Goal: Book appointment/travel/reservation

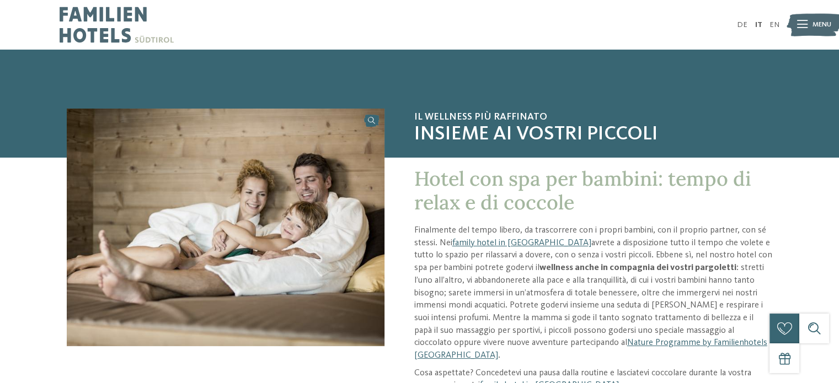
click at [96, 28] on img at bounding box center [117, 25] width 114 height 50
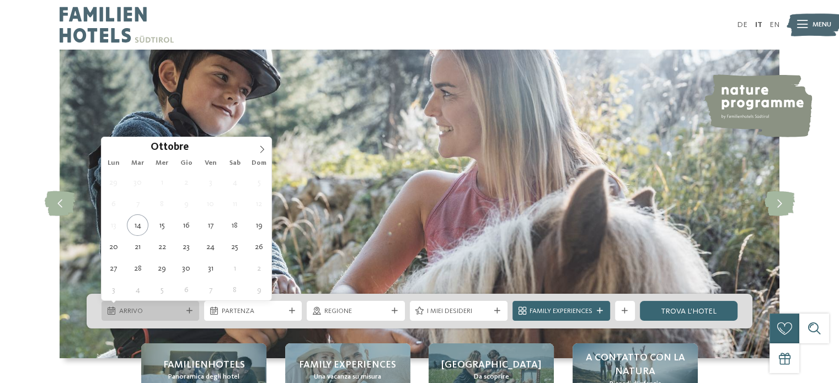
click at [186, 311] on icon at bounding box center [189, 311] width 6 height 6
click at [258, 147] on icon at bounding box center [262, 150] width 8 height 8
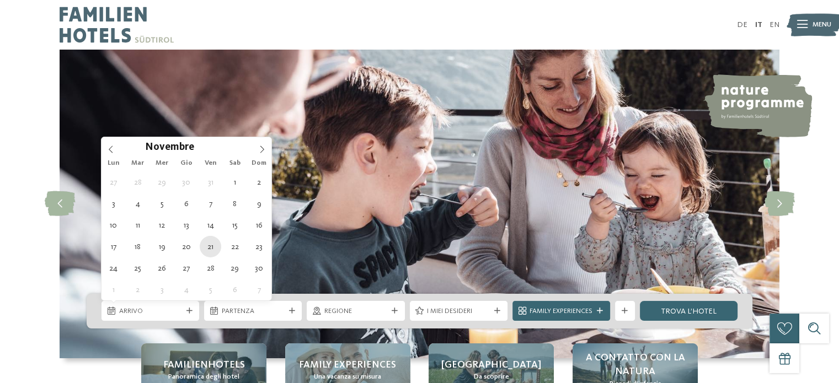
type div "21.11.2025"
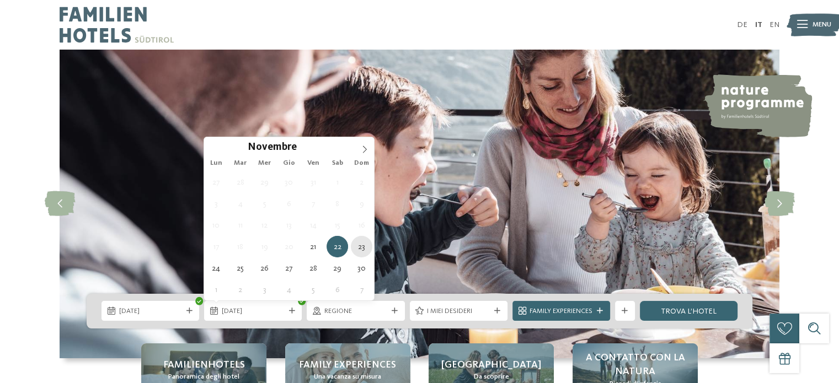
type div "23.11.2025"
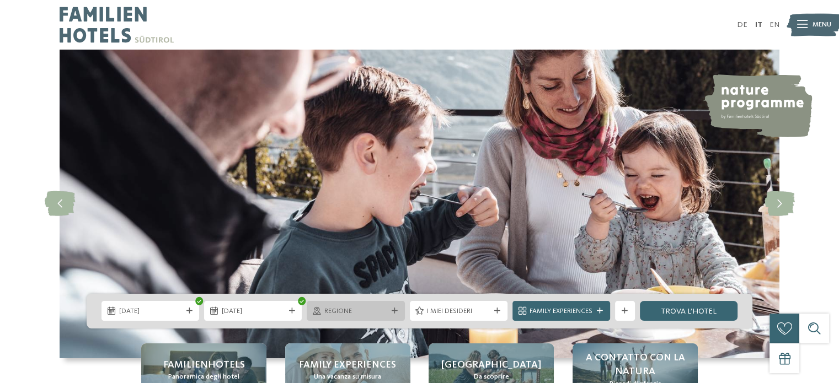
click at [371, 314] on span "Regione" at bounding box center [355, 312] width 63 height 10
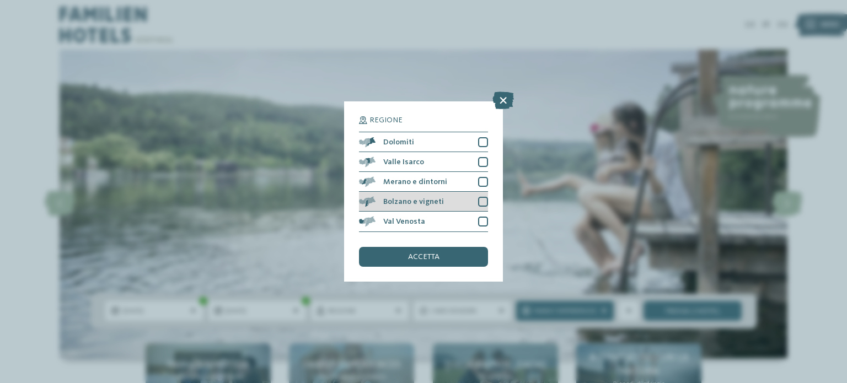
click at [483, 201] on div at bounding box center [483, 202] width 10 height 10
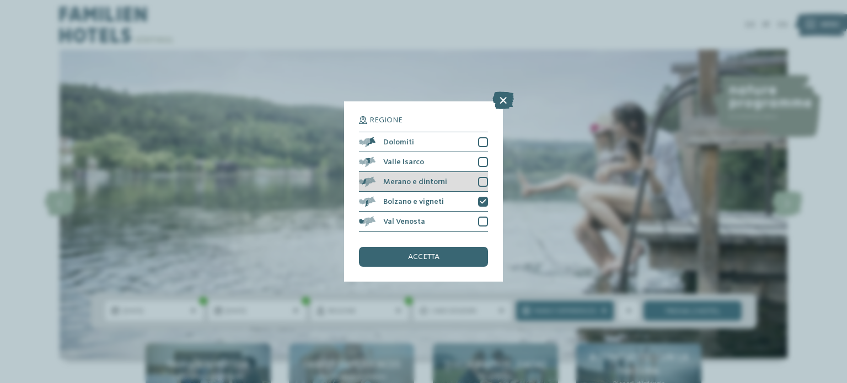
click at [483, 181] on div at bounding box center [483, 182] width 10 height 10
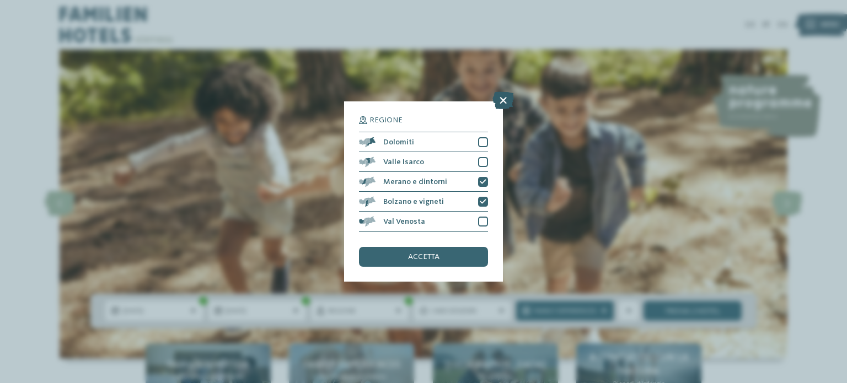
click at [497, 102] on icon at bounding box center [503, 101] width 22 height 18
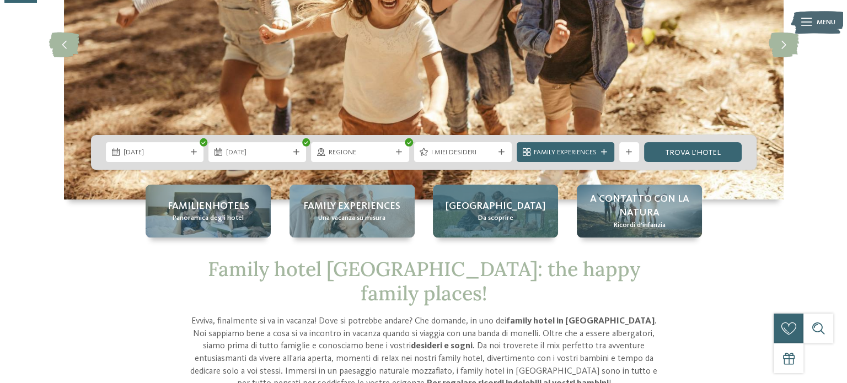
scroll to position [165, 0]
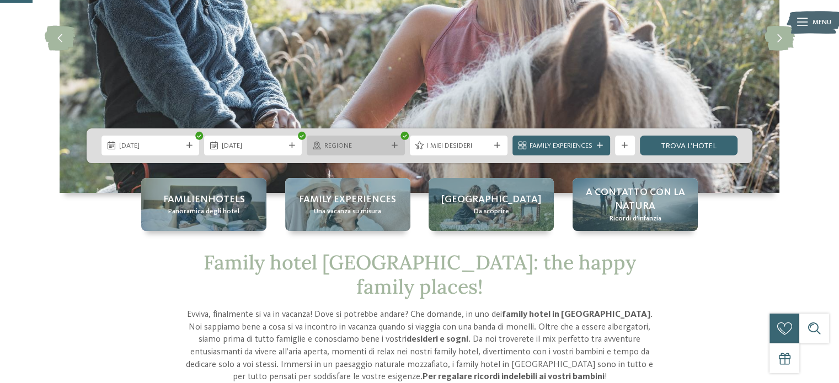
click at [393, 143] on icon at bounding box center [395, 146] width 6 height 6
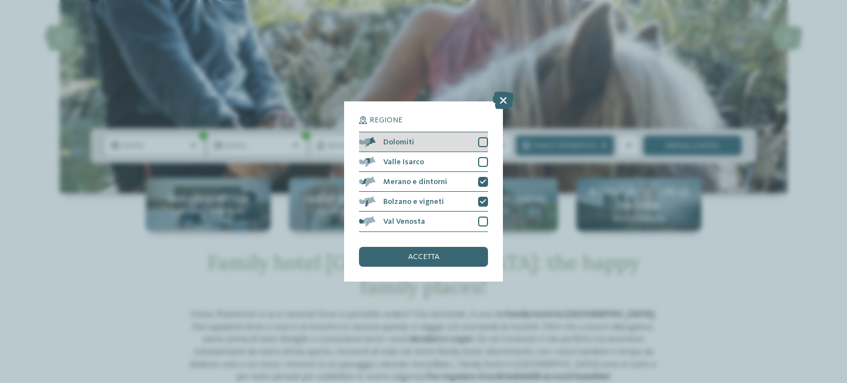
click at [481, 144] on div at bounding box center [483, 142] width 10 height 10
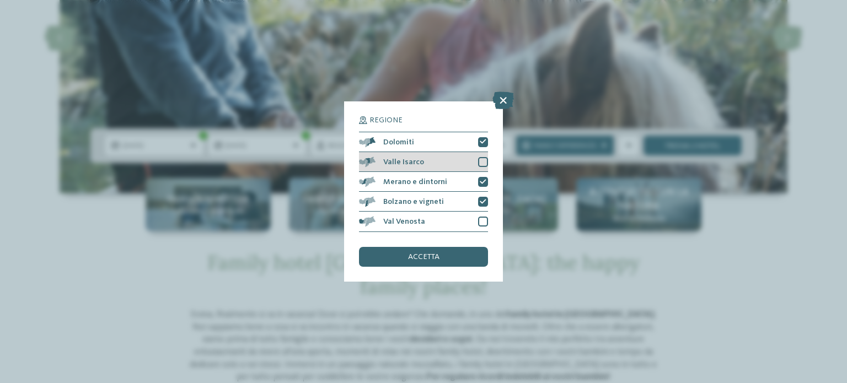
click at [483, 160] on div at bounding box center [483, 162] width 10 height 10
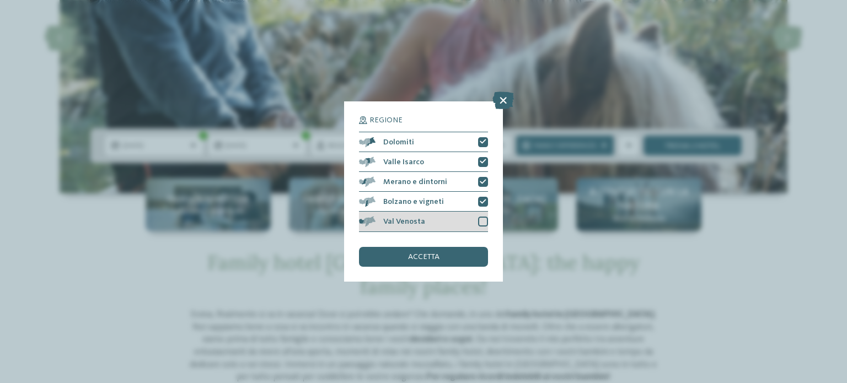
click at [480, 220] on div at bounding box center [483, 222] width 10 height 10
click at [459, 253] on div "accetta" at bounding box center [423, 257] width 129 height 20
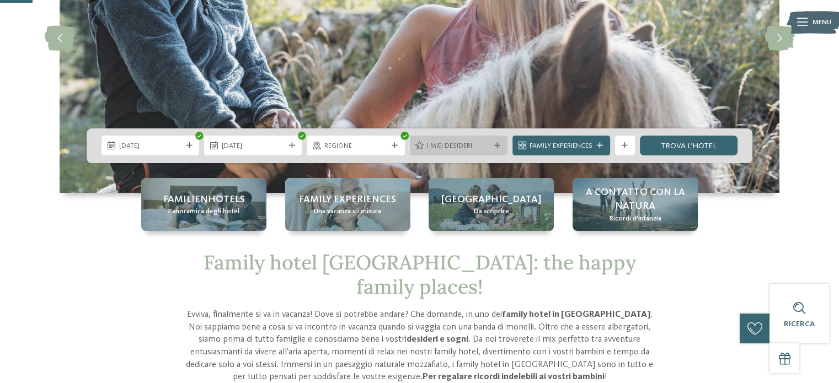
click at [484, 139] on div "I miei desideri" at bounding box center [459, 146] width 98 height 20
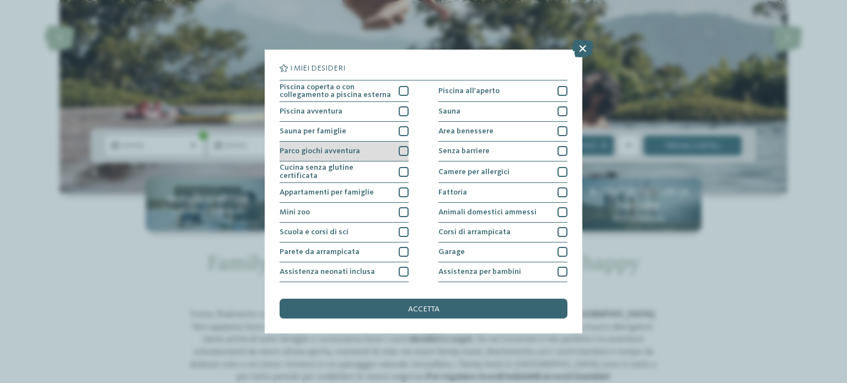
click at [400, 144] on div "Parco giochi avventura" at bounding box center [344, 152] width 129 height 20
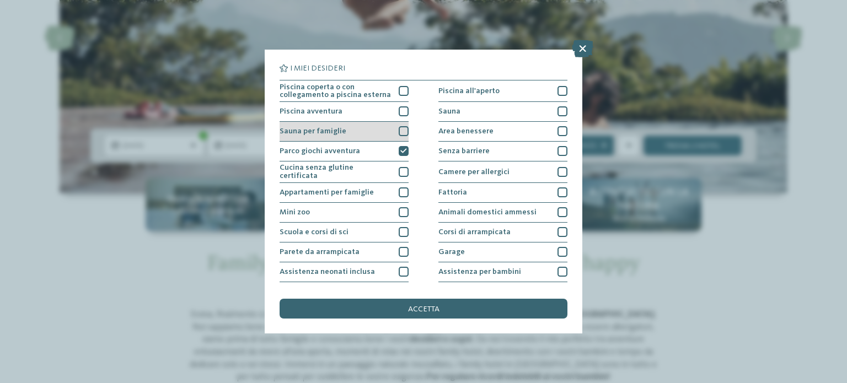
click at [399, 129] on div at bounding box center [404, 131] width 10 height 10
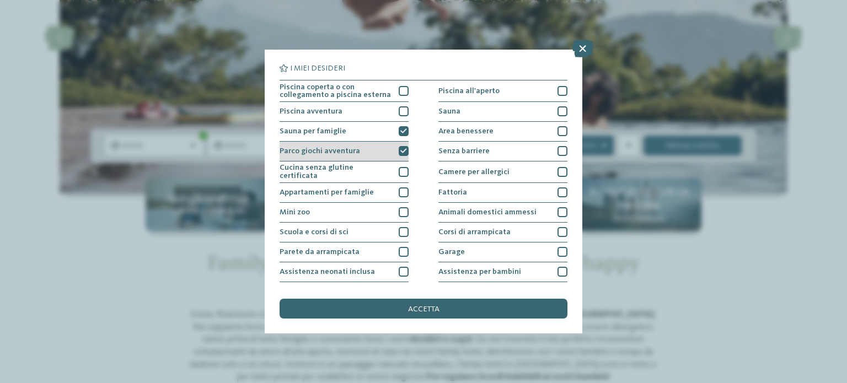
click at [400, 143] on div "Parco giochi avventura" at bounding box center [344, 152] width 129 height 20
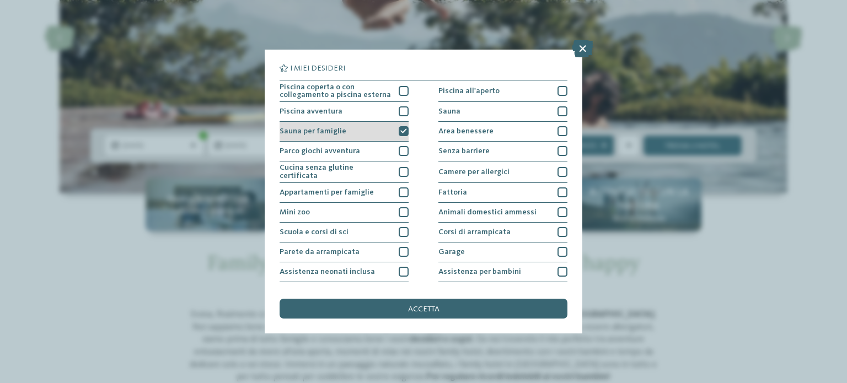
click at [401, 130] on icon at bounding box center [403, 132] width 7 height 6
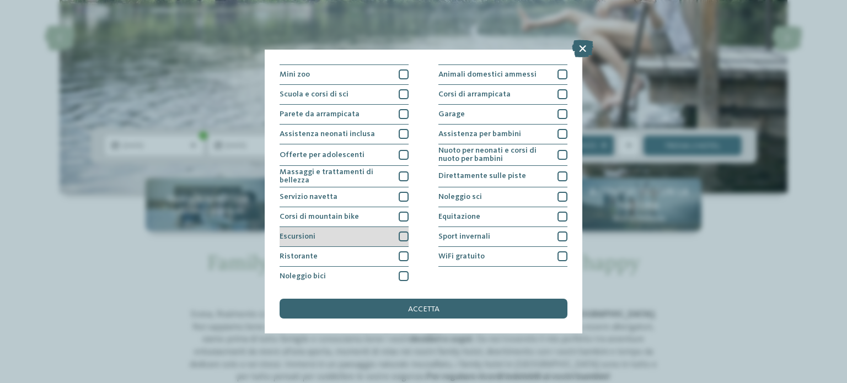
scroll to position [138, 0]
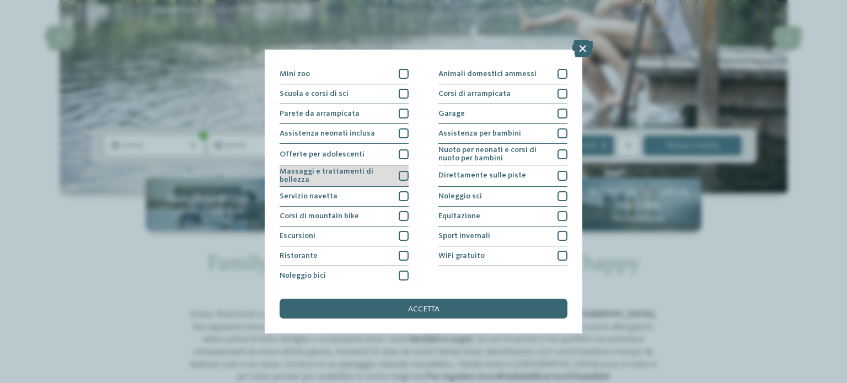
click at [400, 172] on div at bounding box center [404, 176] width 10 height 10
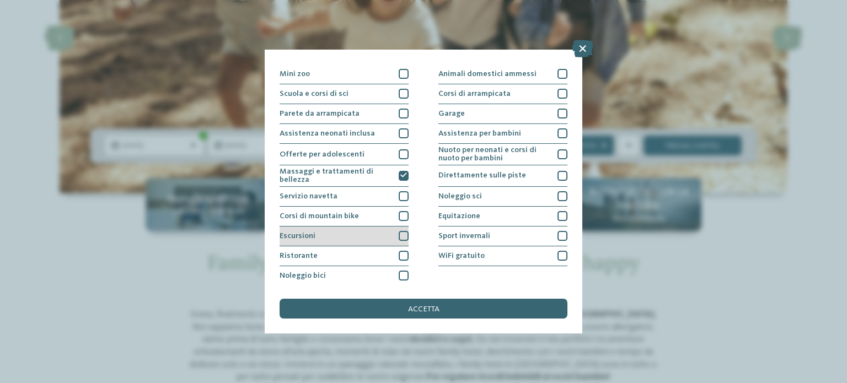
click at [399, 232] on div at bounding box center [404, 236] width 10 height 10
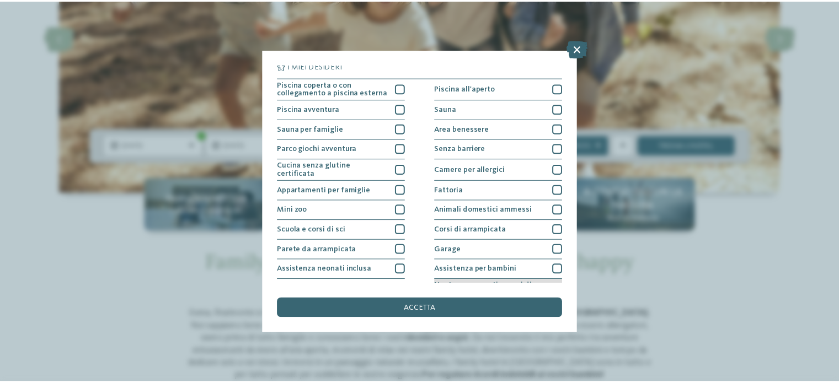
scroll to position [0, 0]
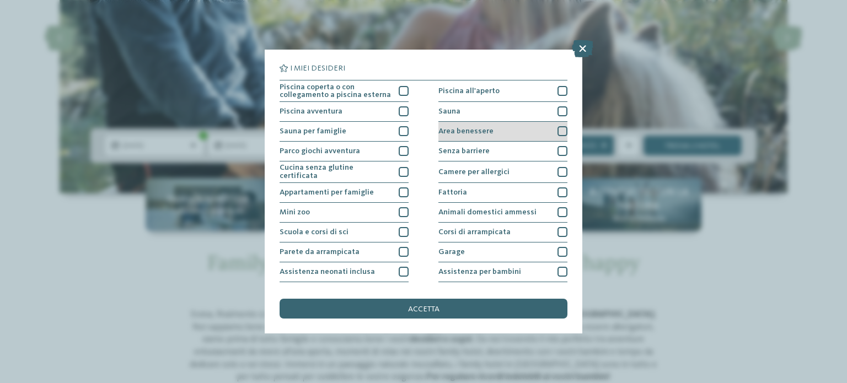
click at [559, 136] on div at bounding box center [563, 131] width 10 height 10
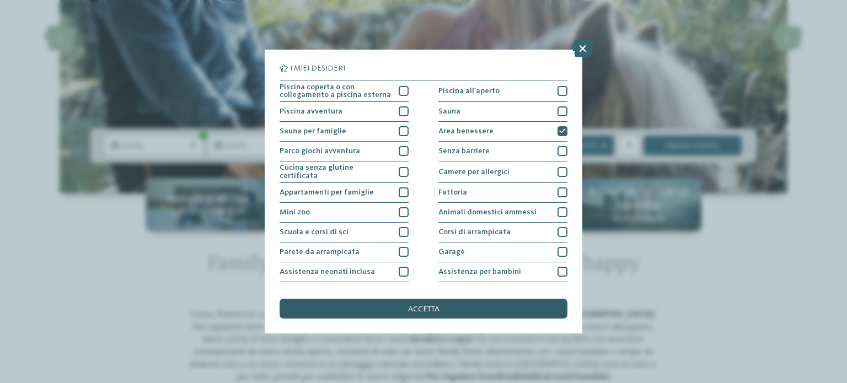
click at [448, 308] on div "accetta" at bounding box center [424, 309] width 288 height 20
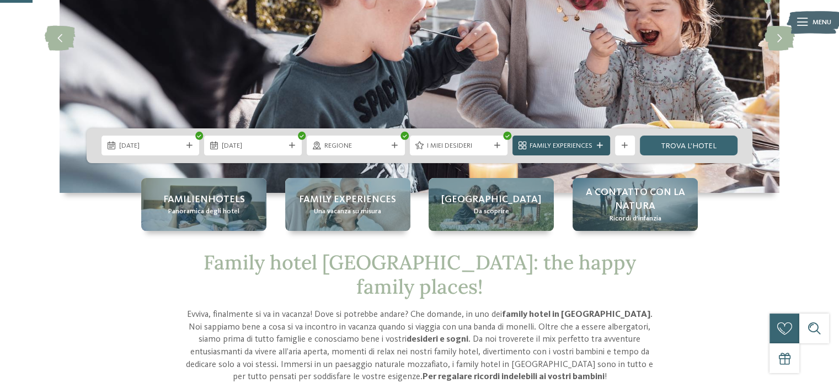
click at [597, 148] on icon at bounding box center [600, 146] width 6 height 6
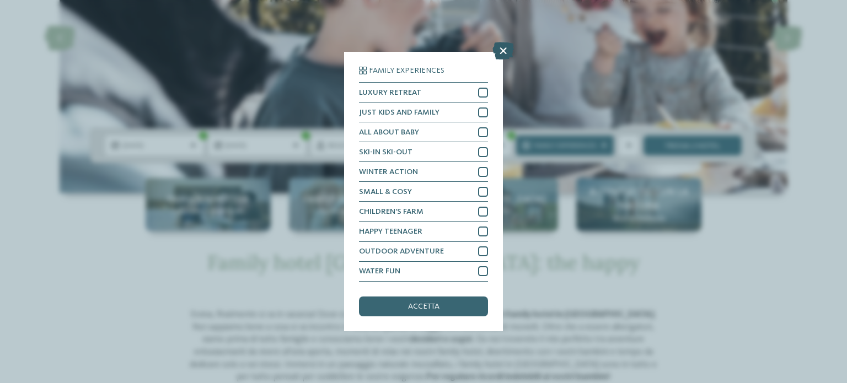
click at [504, 52] on icon at bounding box center [503, 51] width 22 height 18
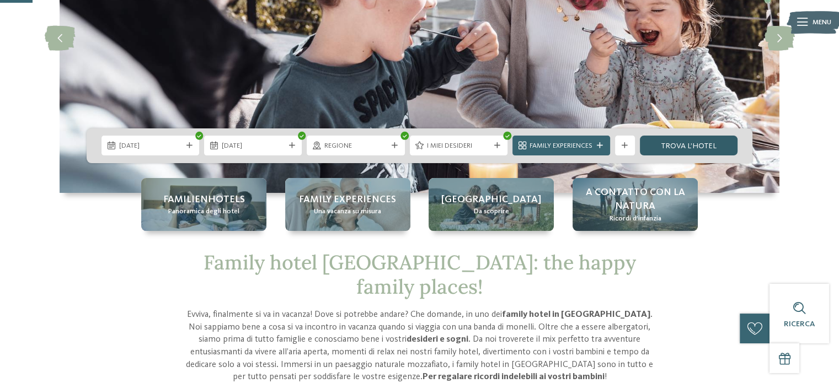
click at [706, 146] on link "trova l’hotel" at bounding box center [689, 146] width 98 height 20
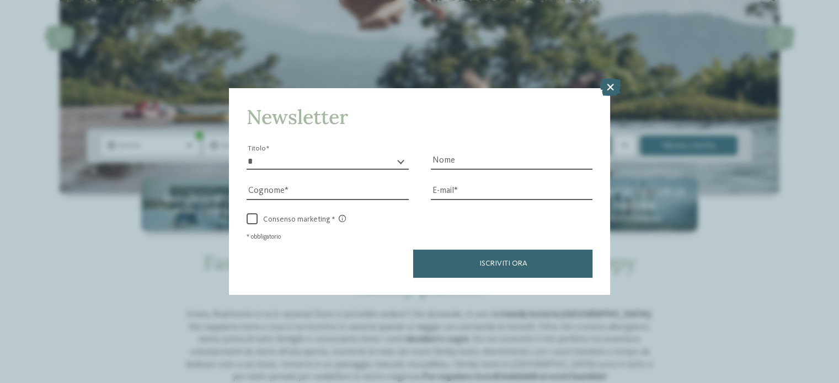
click at [616, 90] on icon at bounding box center [610, 87] width 22 height 18
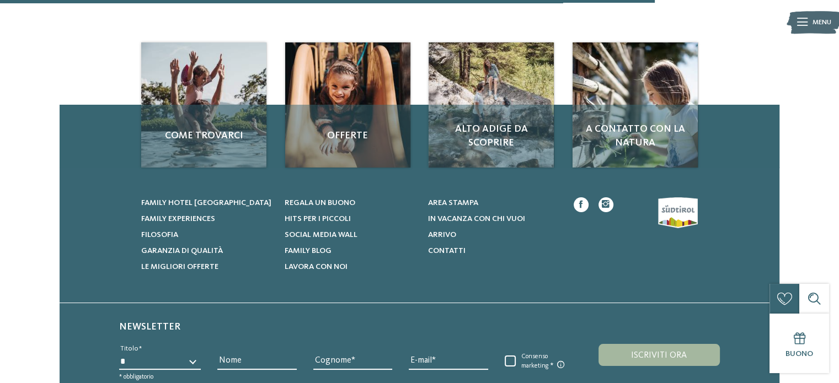
scroll to position [598, 0]
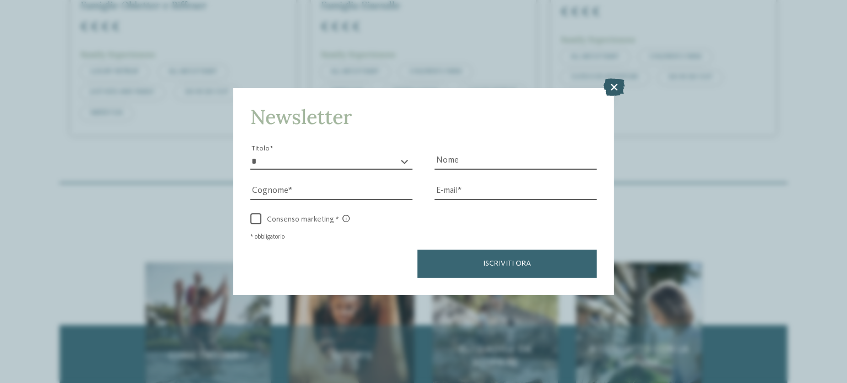
click at [615, 85] on icon at bounding box center [614, 87] width 22 height 18
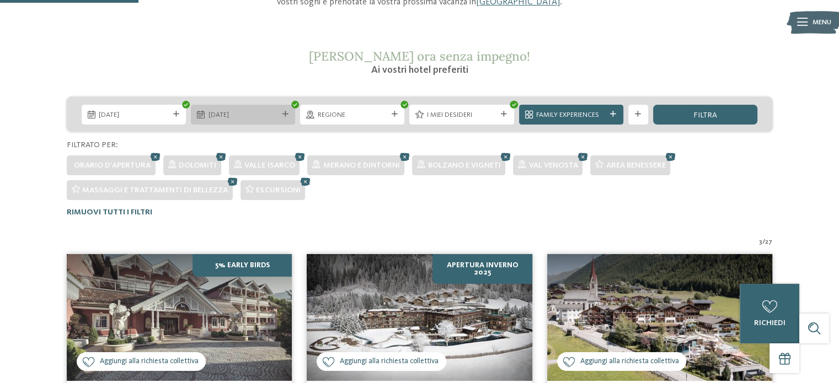
scroll to position [157, 0]
